Goal: Task Accomplishment & Management: Use online tool/utility

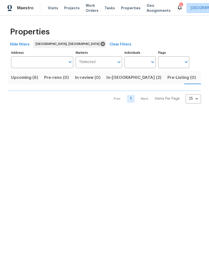
scroll to position [0, 10]
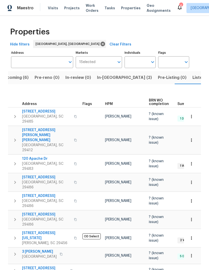
click at [30, 109] on span "105 Gambels Ln" at bounding box center [46, 111] width 49 height 5
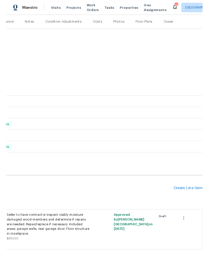
scroll to position [61, 74]
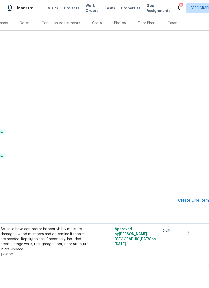
click at [187, 200] on div "Create Line Item" at bounding box center [194, 200] width 31 height 5
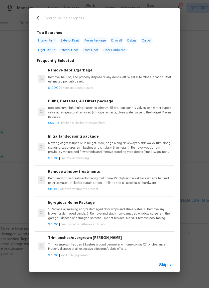
click at [112, 20] on input "text" at bounding box center [98, 19] width 106 height 8
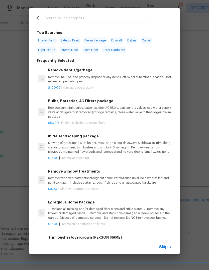
click at [46, 38] on span "Interior Paint" at bounding box center [47, 40] width 20 height 7
type input "Interior Paint"
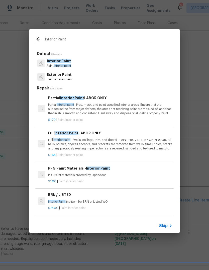
click at [146, 111] on p "Partial Interior paint - Prep, mask, and paint specified interior areas. Ensure…" at bounding box center [110, 109] width 125 height 13
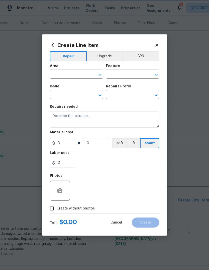
type input "Overall Paint"
type input "Interior Paint"
type input "Partial Interior Paint LABOR ONLY $1.70"
type textarea "Partial Interior paint - Prep, mask, and paint specified interior areas. Ensure…"
type input "1.7"
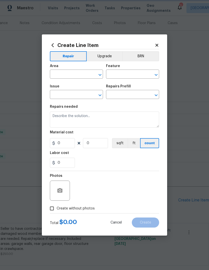
type input "1"
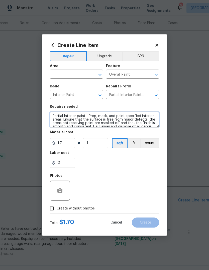
click at [96, 116] on textarea "Partial Interior paint - Prep, mask, and paint specified interior areas. Ensure…" at bounding box center [104, 120] width 109 height 16
click at [97, 121] on textarea "Partial Interior paint - Prep, mask, and paint specified interior areas. Ensure…" at bounding box center [104, 120] width 109 height 16
click at [99, 124] on textarea "Partial Interior paint - Prep, mask, and paint specified interior areas. Ensure…" at bounding box center [104, 120] width 109 height 16
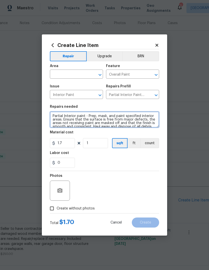
click at [99, 123] on textarea "Partial Interior paint - Prep, mask, and paint specified interior areas. Ensure…" at bounding box center [104, 120] width 109 height 16
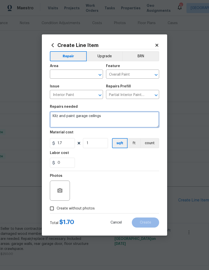
type textarea "Kilz and paint garage ceilings"
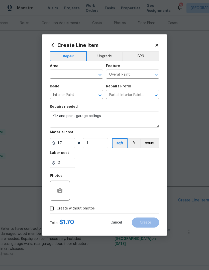
click at [83, 69] on div "Area" at bounding box center [76, 67] width 53 height 7
click at [79, 76] on input "text" at bounding box center [69, 75] width 39 height 8
click at [85, 85] on li "Garage" at bounding box center [76, 86] width 53 height 8
type input "Garage"
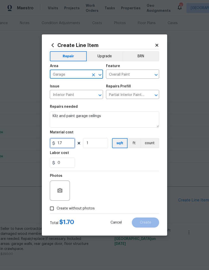
click at [72, 147] on input "1.7" at bounding box center [62, 143] width 25 height 10
type input "350"
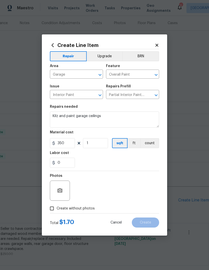
click at [140, 156] on div "Labor cost" at bounding box center [104, 154] width 109 height 7
click at [55, 210] on input "Create without photos" at bounding box center [52, 209] width 10 height 10
checkbox input "true"
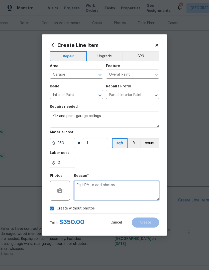
click at [131, 194] on textarea at bounding box center [116, 191] width 85 height 20
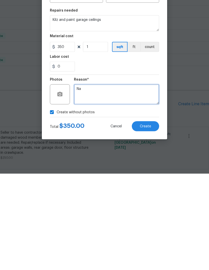
type textarea "Na"
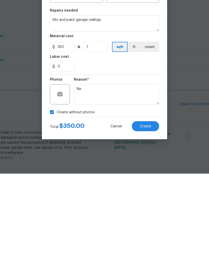
click at [149, 221] on span "Create" at bounding box center [145, 223] width 11 height 4
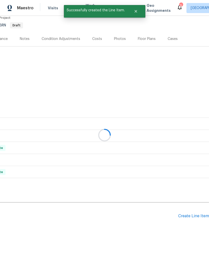
scroll to position [26, 74]
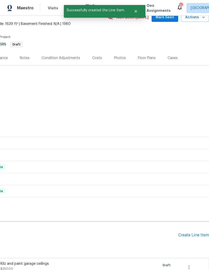
click at [196, 233] on div "Create Line Item" at bounding box center [194, 235] width 31 height 5
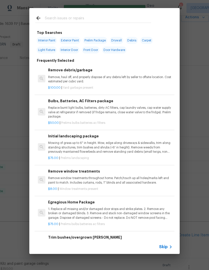
click at [117, 19] on input "text" at bounding box center [98, 19] width 106 height 8
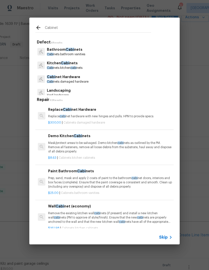
type input "Cabinets"
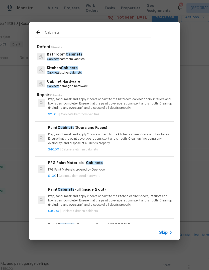
scroll to position [47, 0]
click at [137, 136] on p "Prep, sand, mask and apply 2 coats of paint to the kitchen cabinet doors and bo…" at bounding box center [110, 138] width 125 height 13
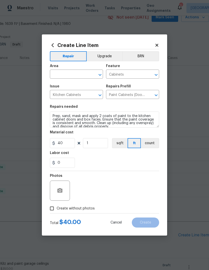
click at [135, 135] on div "Material cost" at bounding box center [104, 134] width 109 height 7
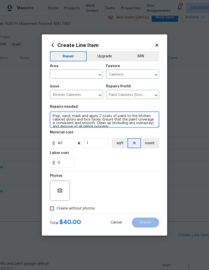
click at [136, 124] on textarea "Prep, sand, mask and apply 2 coats of paint to the kitchen cabinet doors and bo…" at bounding box center [104, 120] width 109 height 16
click at [140, 123] on textarea "Prep, sand, mask and apply 2 coats of paint to the kitchen cabinet doors and bo…" at bounding box center [104, 120] width 109 height 16
click at [122, 121] on textarea "Prep, sand, mask and apply 2 coats of paint to the kitchen cabinet doors and bo…" at bounding box center [104, 120] width 109 height 16
click at [121, 120] on textarea "Prep, sand, mask and apply 2 coats of paint to the kitchen cabinet doors and bo…" at bounding box center [104, 120] width 109 height 16
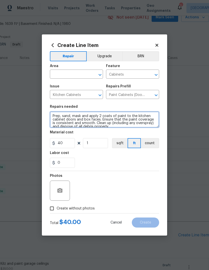
click at [120, 119] on textarea "Prep, sand, mask and apply 2 coats of paint to the kitchen cabinet doors and bo…" at bounding box center [104, 120] width 109 height 16
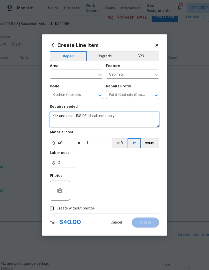
type textarea "Kilz and paint INSIDE of cabinets only"
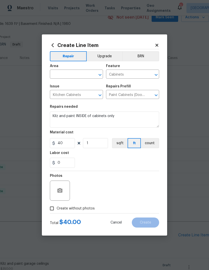
click at [74, 75] on input "text" at bounding box center [69, 75] width 39 height 8
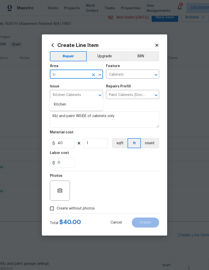
click at [89, 100] on li "Kitchen" at bounding box center [76, 104] width 53 height 8
type input "Kitchen"
click at [70, 147] on input "40" at bounding box center [62, 143] width 25 height 10
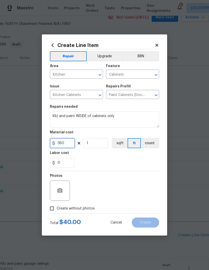
type input "350"
click at [129, 162] on div "0" at bounding box center [104, 163] width 109 height 10
click at [50, 210] on input "Create without photos" at bounding box center [52, 209] width 10 height 10
checkbox input "true"
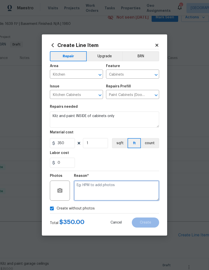
click at [124, 194] on textarea at bounding box center [116, 191] width 85 height 20
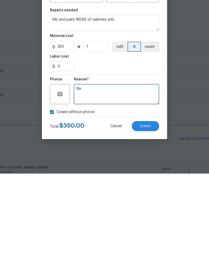
type textarea "Na"
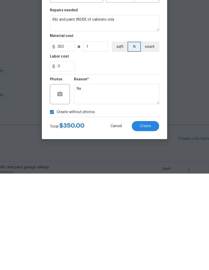
click at [148, 221] on span "Create" at bounding box center [145, 223] width 11 height 4
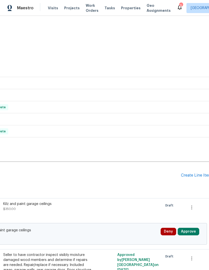
scroll to position [86, 71]
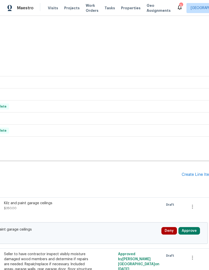
click at [192, 227] on button "Approve" at bounding box center [190, 231] width 22 height 8
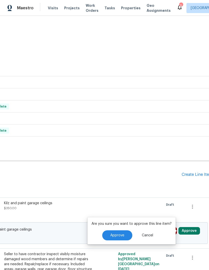
click at [119, 230] on button "Approve" at bounding box center [117, 235] width 30 height 10
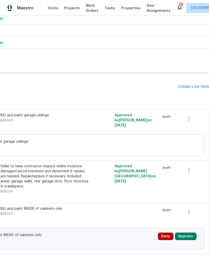
scroll to position [174, 74]
click at [191, 233] on button "Approve" at bounding box center [186, 237] width 22 height 8
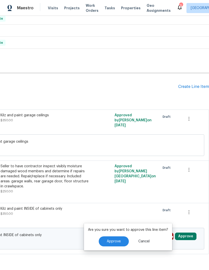
click at [117, 236] on button "Approve" at bounding box center [114, 241] width 30 height 10
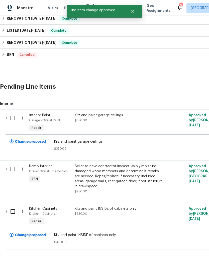
scroll to position [174, 0]
click at [11, 206] on input "checkbox" at bounding box center [15, 211] width 14 height 11
checkbox input "true"
click at [13, 113] on input "checkbox" at bounding box center [15, 118] width 14 height 11
checkbox input "true"
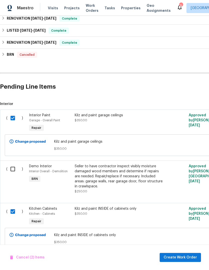
click at [134, 206] on div "Kilz and paint INSIDE of cabinets only $350.00" at bounding box center [119, 211] width 88 height 10
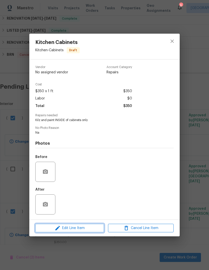
click at [87, 232] on button "Edit Line Item" at bounding box center [69, 228] width 69 height 9
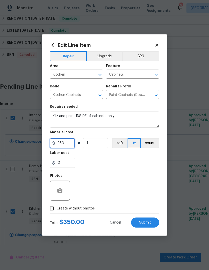
click at [68, 142] on input "350" at bounding box center [62, 143] width 25 height 10
type input "300"
click at [141, 164] on div "0" at bounding box center [104, 163] width 109 height 10
click at [52, 207] on input "Create without photos" at bounding box center [52, 209] width 10 height 10
checkbox input "true"
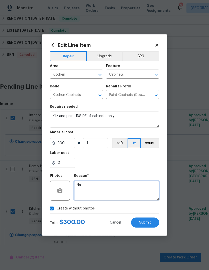
click at [147, 184] on textarea "Na" at bounding box center [116, 191] width 85 height 20
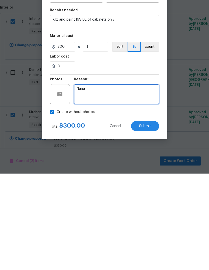
type textarea "Nana"
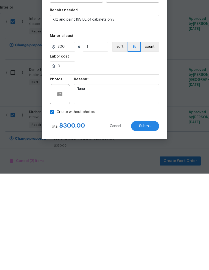
click at [151, 217] on button "Submit" at bounding box center [145, 222] width 28 height 10
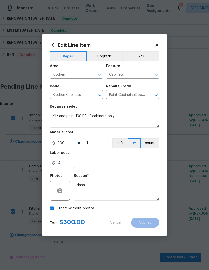
checkbox input "false"
type textarea "Na"
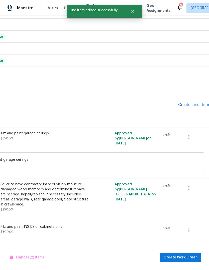
scroll to position [156, 74]
click at [191, 251] on button "Approve" at bounding box center [186, 255] width 22 height 8
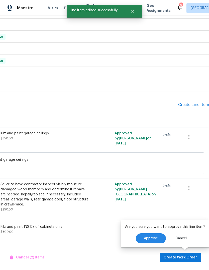
click at [155, 237] on span "Approve" at bounding box center [151, 239] width 14 height 4
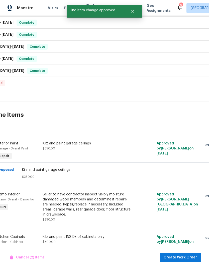
scroll to position [146, 31]
click at [51, 139] on div "Kilz and paint garage ceilings $350.00" at bounding box center [87, 150] width 91 height 23
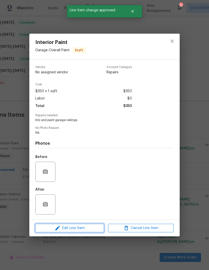
click at [59, 231] on icon "button" at bounding box center [58, 228] width 6 height 6
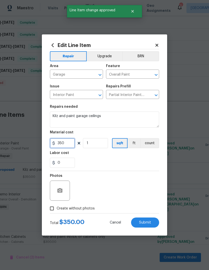
click at [66, 147] on input "350" at bounding box center [62, 143] width 25 height 10
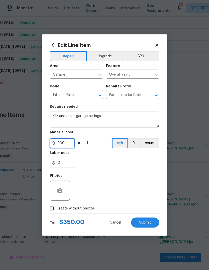
type input "300"
click at [133, 165] on div "0" at bounding box center [104, 163] width 109 height 10
click at [52, 209] on input "Create without photos" at bounding box center [52, 209] width 10 height 10
checkbox input "true"
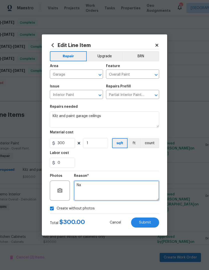
click at [149, 187] on textarea "Na" at bounding box center [116, 191] width 85 height 20
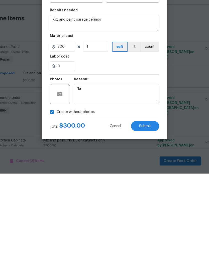
click at [146, 217] on button "Submit" at bounding box center [145, 222] width 28 height 10
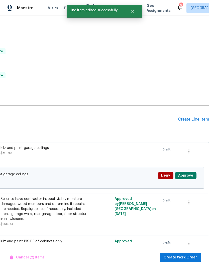
scroll to position [134, 74]
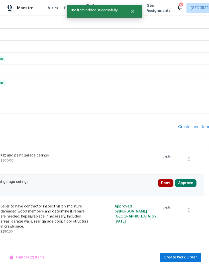
click at [189, 179] on button "Approve" at bounding box center [186, 183] width 22 height 8
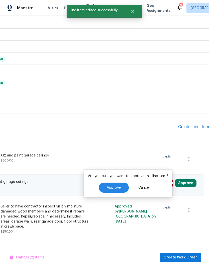
click at [122, 183] on button "Approve" at bounding box center [114, 188] width 30 height 10
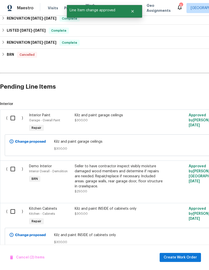
scroll to position [174, 0]
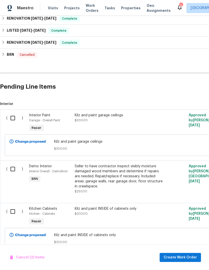
click at [13, 206] on input "checkbox" at bounding box center [15, 211] width 14 height 11
checkbox input "true"
click at [12, 113] on input "checkbox" at bounding box center [15, 118] width 14 height 11
checkbox input "true"
click at [189, 257] on span "Create Work Order" at bounding box center [180, 257] width 33 height 6
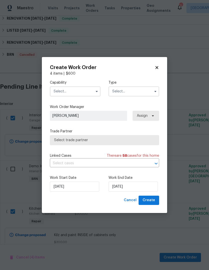
click at [99, 91] on button "button" at bounding box center [97, 91] width 6 height 6
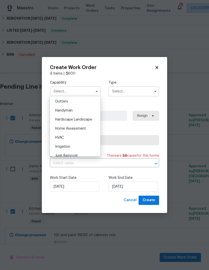
scroll to position [263, 0]
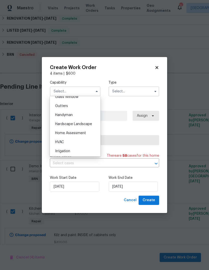
click at [90, 116] on div "Handyman" at bounding box center [75, 114] width 48 height 9
type input "Handyman"
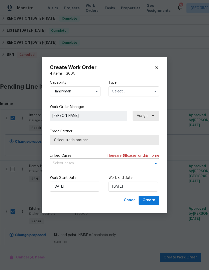
click at [145, 92] on input "text" at bounding box center [134, 91] width 51 height 10
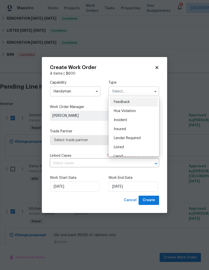
scroll to position [3, 0]
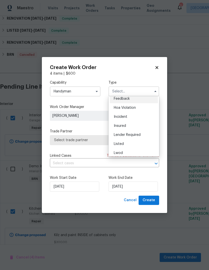
click at [139, 144] on div "Listed" at bounding box center [134, 143] width 48 height 9
type input "Listed"
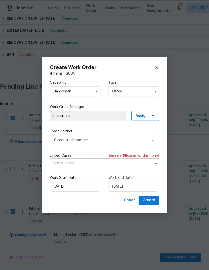
scroll to position [0, 0]
click at [154, 117] on icon at bounding box center [153, 116] width 4 height 4
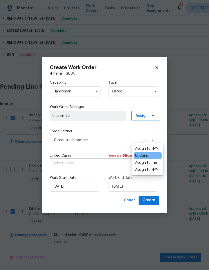
click at [155, 160] on div "Assign to me" at bounding box center [146, 162] width 22 height 5
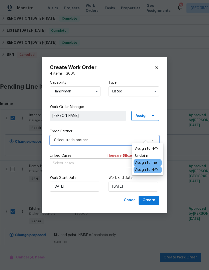
click at [119, 137] on span "Select trade partner" at bounding box center [104, 140] width 109 height 10
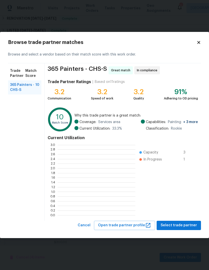
scroll to position [70, 78]
click at [31, 92] on span "365 Painters - CHS-S" at bounding box center [22, 87] width 25 height 10
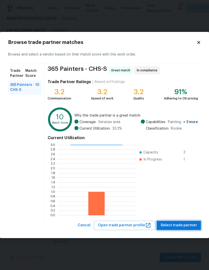
click at [185, 221] on button "Select trade partner" at bounding box center [179, 225] width 44 height 9
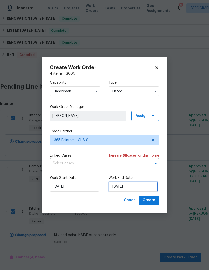
click at [135, 185] on input "9/26/2025" at bounding box center [133, 187] width 49 height 10
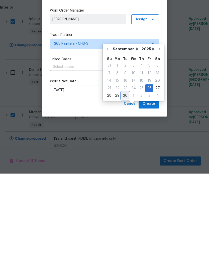
click at [126, 189] on div "30" at bounding box center [126, 192] width 8 height 7
type input "9/30/2025"
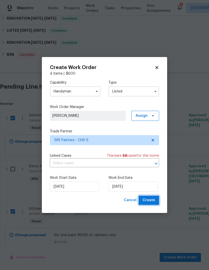
click at [159, 201] on button "Create" at bounding box center [149, 200] width 21 height 9
checkbox input "false"
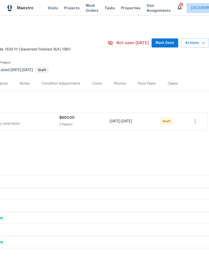
scroll to position [0, 74]
click at [198, 118] on icon "button" at bounding box center [196, 121] width 6 height 6
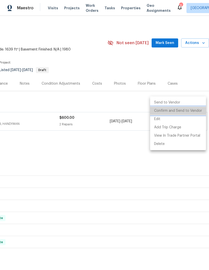
click at [194, 111] on li "Confirm and Send to Vendor" at bounding box center [178, 111] width 56 height 8
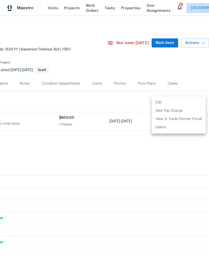
click at [171, 22] on div at bounding box center [104, 135] width 209 height 270
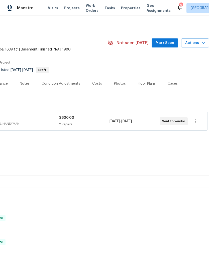
click at [169, 38] on button "Mark Seen" at bounding box center [165, 42] width 27 height 9
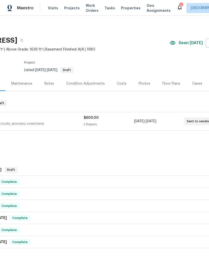
scroll to position [0, 51]
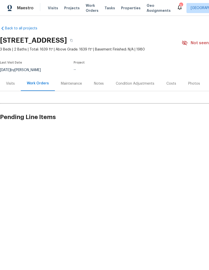
click at [128, 10] on span "Properties" at bounding box center [131, 8] width 20 height 5
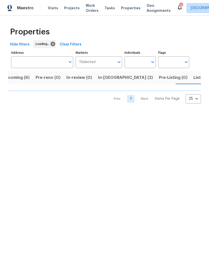
scroll to position [0, 9]
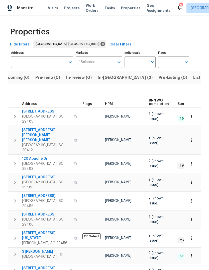
click at [17, 116] on icon "button" at bounding box center [15, 117] width 6 height 6
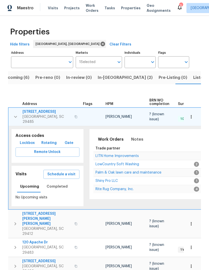
click at [30, 140] on span "Lockbox" at bounding box center [27, 143] width 15 height 6
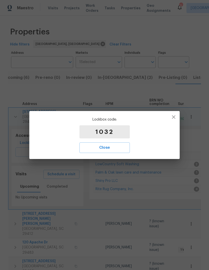
click at [121, 147] on span "Close" at bounding box center [104, 147] width 39 height 7
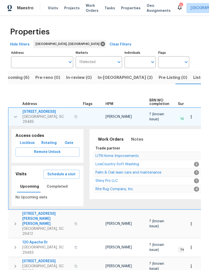
click at [43, 113] on span "105 Gambels Ln" at bounding box center [47, 111] width 49 height 5
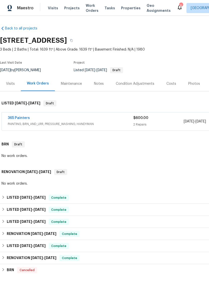
click at [21, 119] on link "365 Painters" at bounding box center [19, 118] width 22 height 4
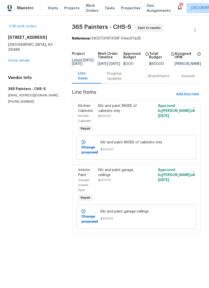
click at [126, 79] on div "Progress Updates" at bounding box center [121, 76] width 28 height 10
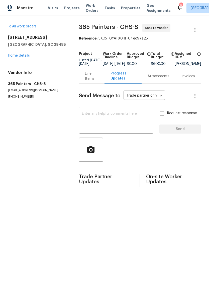
click at [89, 81] on div "Line Items" at bounding box center [92, 76] width 14 height 10
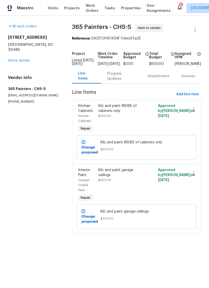
click at [122, 81] on div "Progress Updates" at bounding box center [121, 76] width 28 height 10
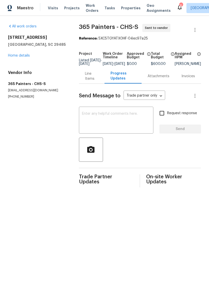
click at [123, 124] on textarea at bounding box center [116, 121] width 69 height 18
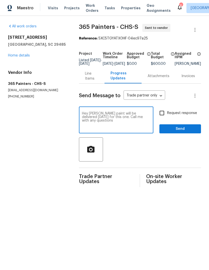
type textarea "Hey Gerson paint will be delivered Monday for this one. Call me with any questi…"
click at [167, 116] on input "Request response" at bounding box center [162, 113] width 11 height 11
checkbox input "true"
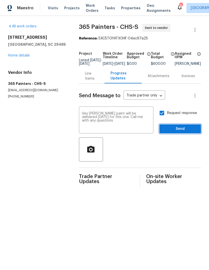
click at [183, 132] on span "Send" at bounding box center [181, 129] width 34 height 6
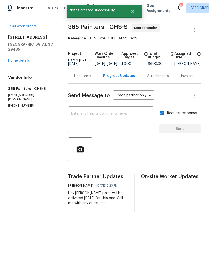
click at [24, 59] on link "Home details" at bounding box center [19, 61] width 22 height 4
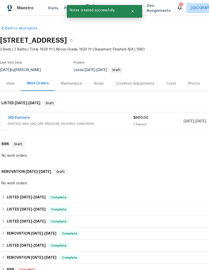
click at [136, 15] on button "Close" at bounding box center [133, 11] width 17 height 10
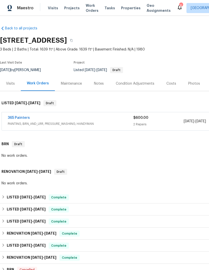
click at [124, 9] on span "Properties" at bounding box center [131, 8] width 20 height 5
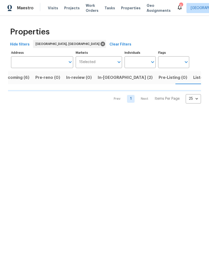
scroll to position [0, 9]
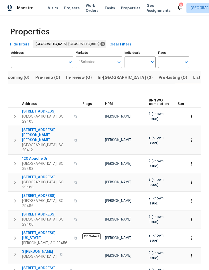
click at [33, 109] on span "105 Gambels Ln" at bounding box center [46, 111] width 49 height 5
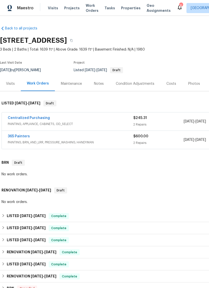
click at [121, 10] on span "Properties" at bounding box center [131, 8] width 20 height 5
